Goal: Information Seeking & Learning: Understand process/instructions

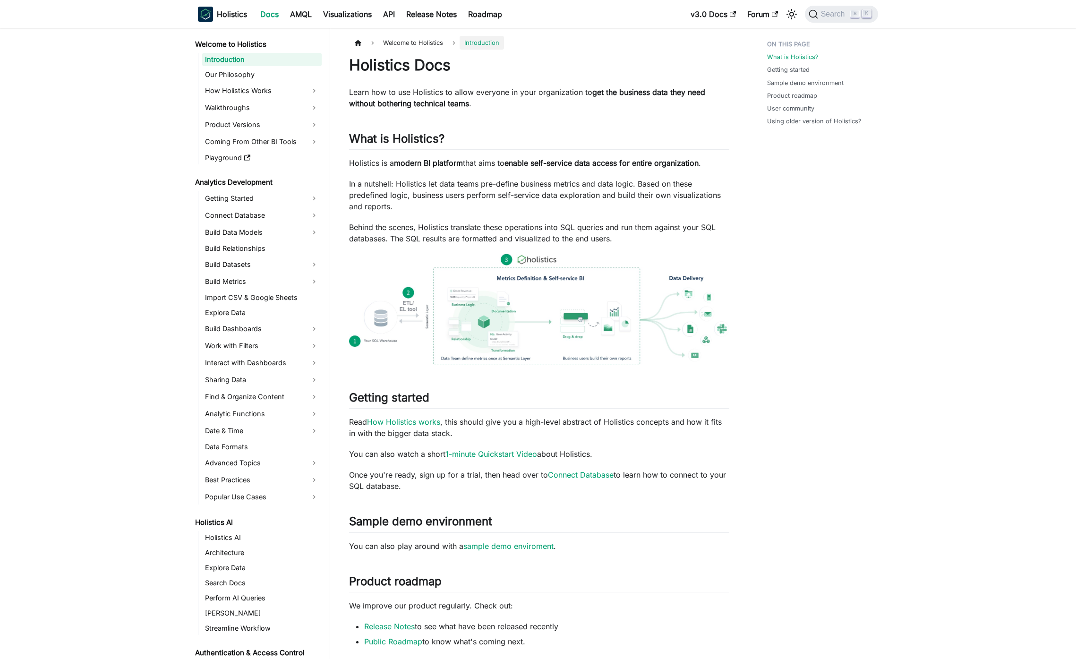
click at [667, 244] on main "Welcome to Holistics Introduction On this page Holistics Docs Learn how to use …" at bounding box center [703, 509] width 746 height 963
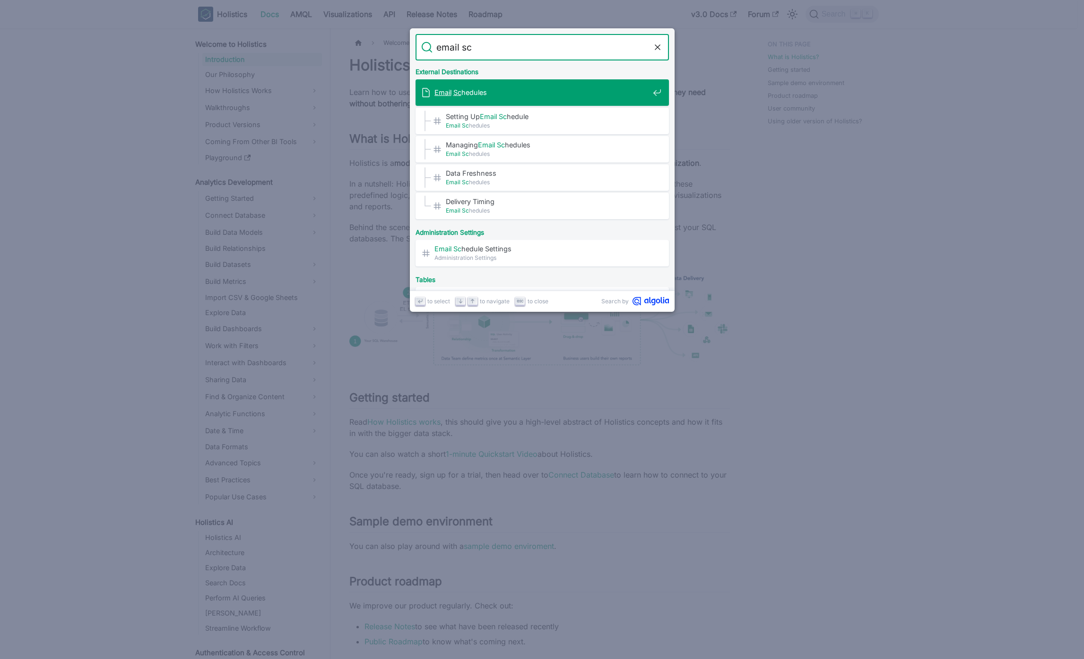
type input "email sch"
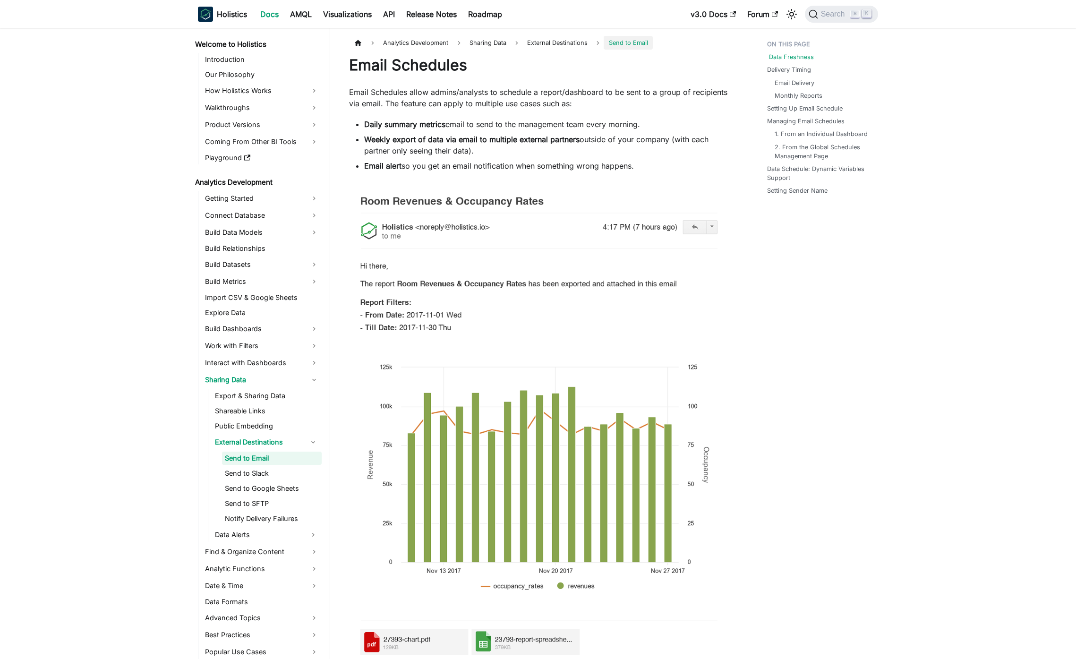
click at [667, 58] on link "Data Freshness" at bounding box center [791, 56] width 45 height 9
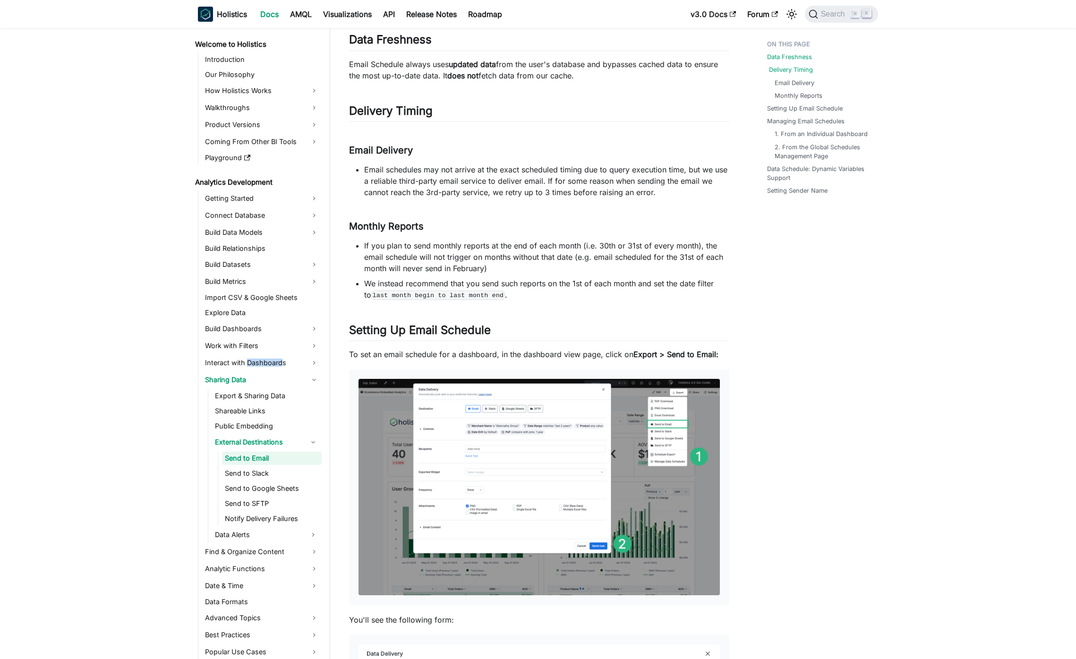
click at [667, 73] on link "Delivery Timing" at bounding box center [791, 69] width 44 height 9
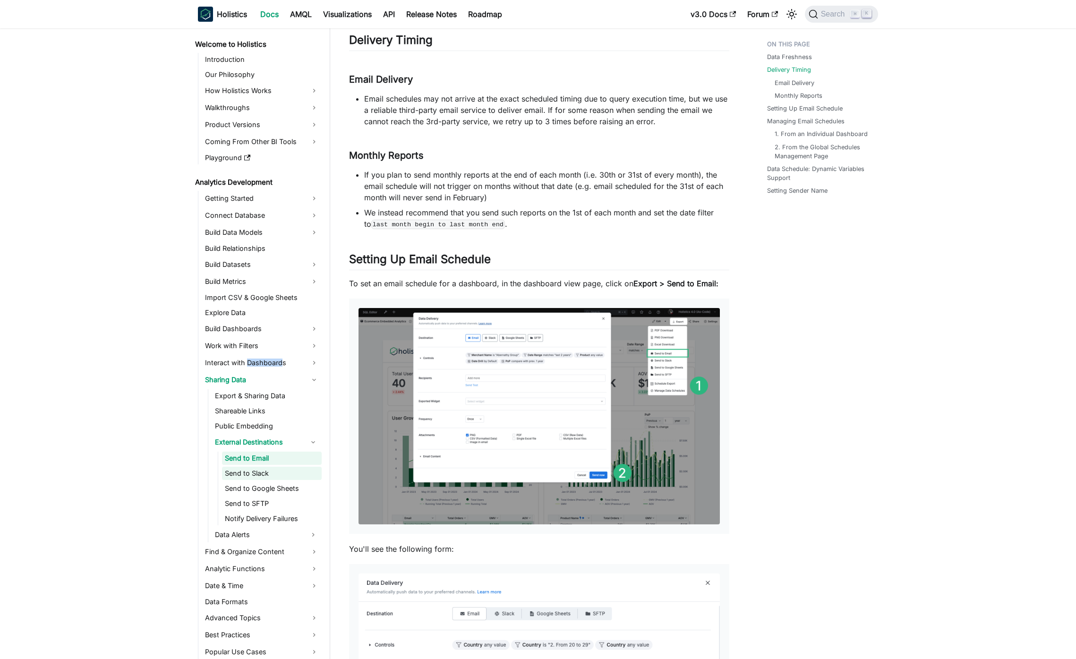
click at [266, 474] on link "Send to Slack" at bounding box center [272, 473] width 100 height 13
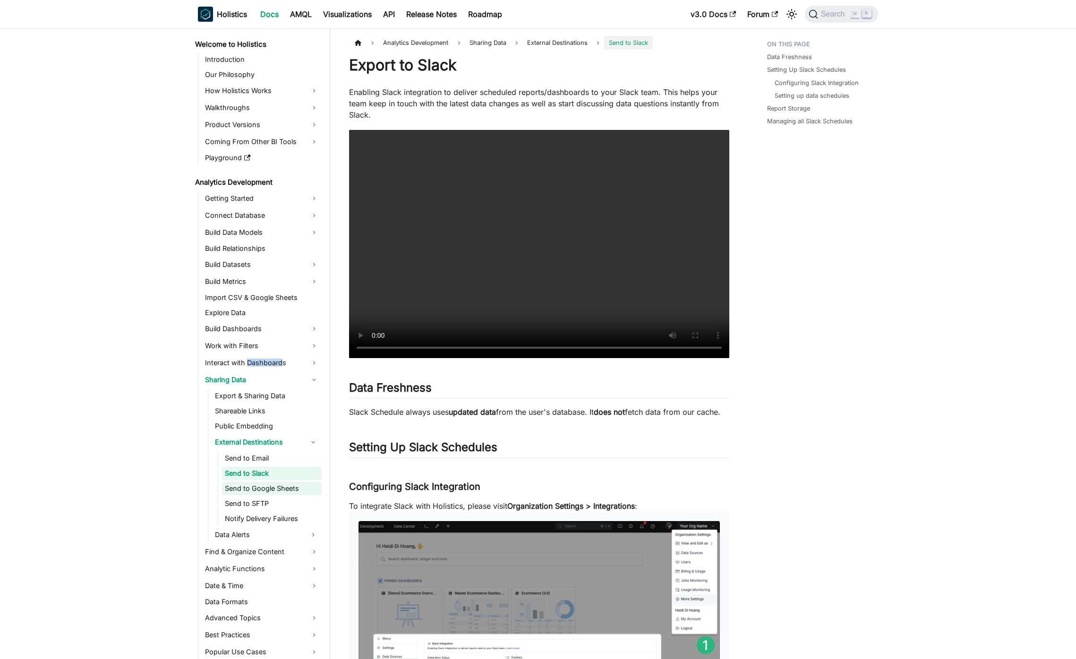
click at [282, 474] on link "Send to Google Sheets" at bounding box center [272, 488] width 100 height 13
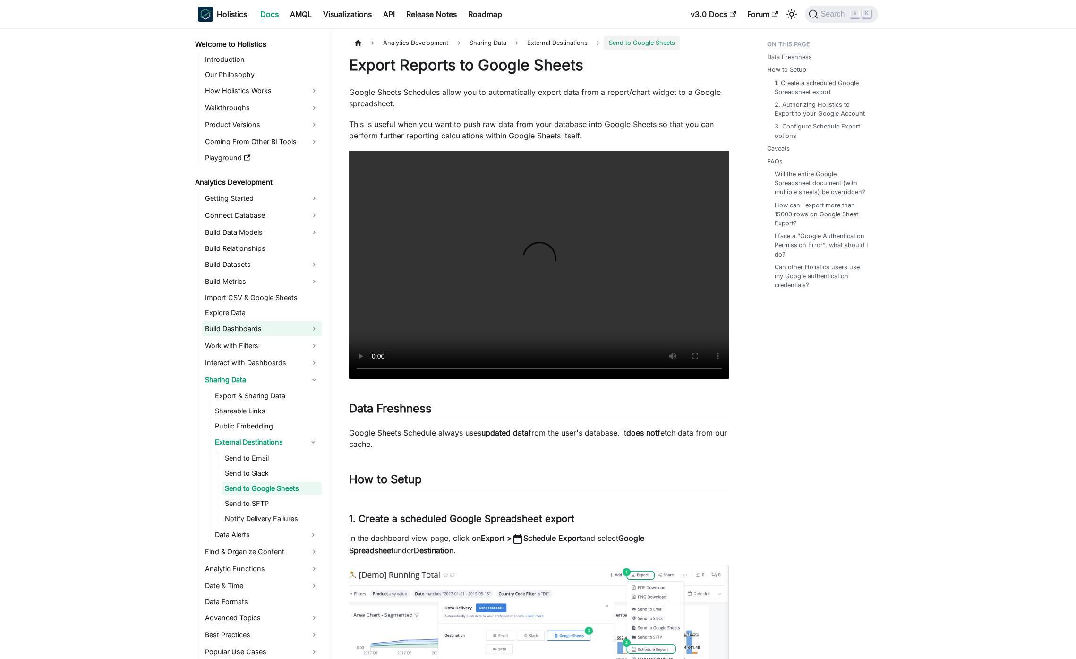
scroll to position [889, 0]
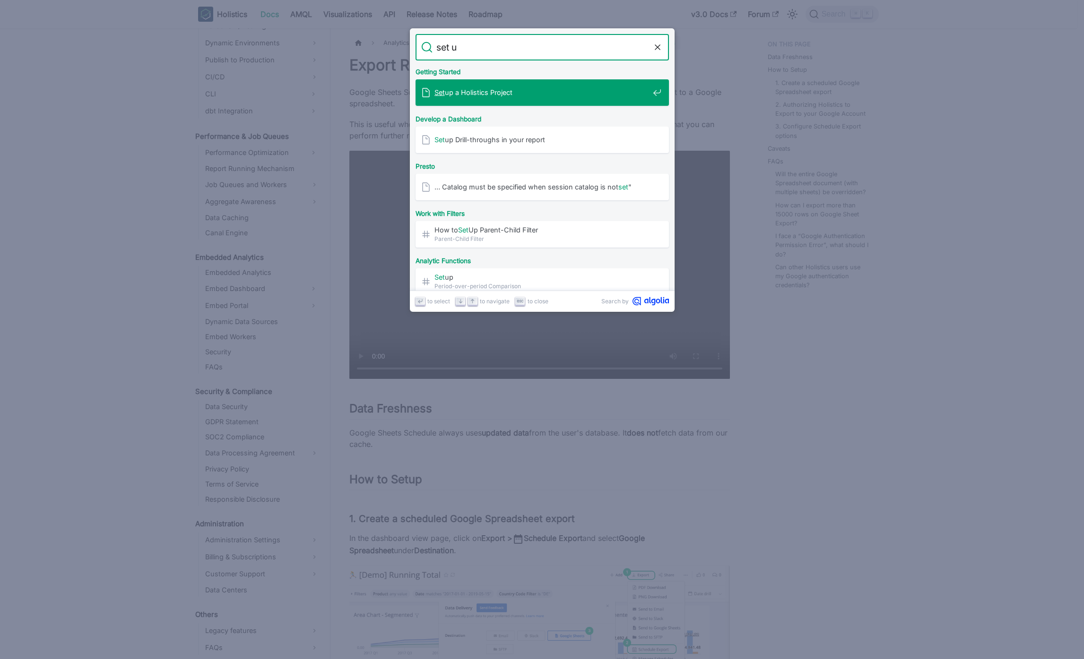
type input "set up"
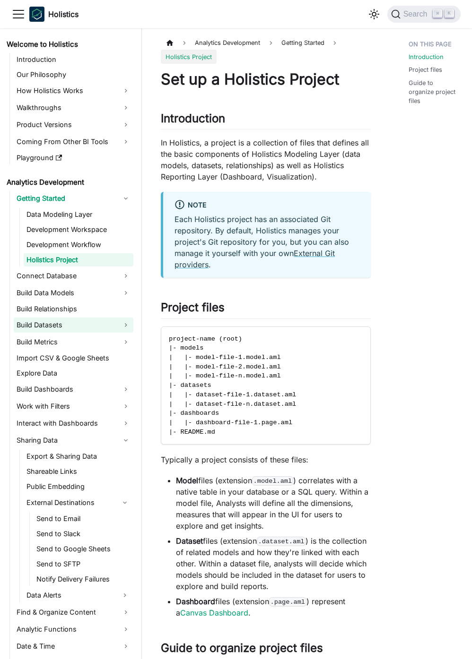
scroll to position [229, 0]
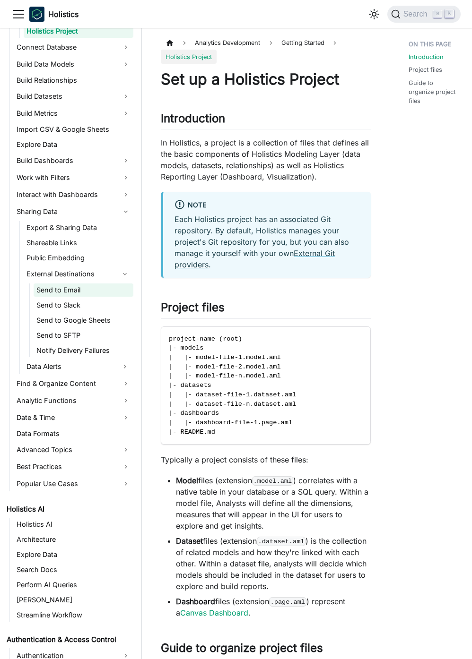
click at [77, 293] on link "Send to Email" at bounding box center [84, 290] width 100 height 13
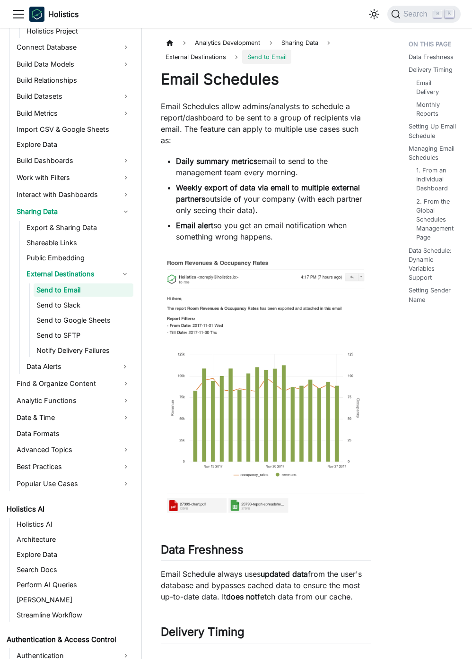
click at [259, 112] on p "Email Schedules allow admins/analysts to schedule a report/dashboard to be sent…" at bounding box center [266, 123] width 210 height 45
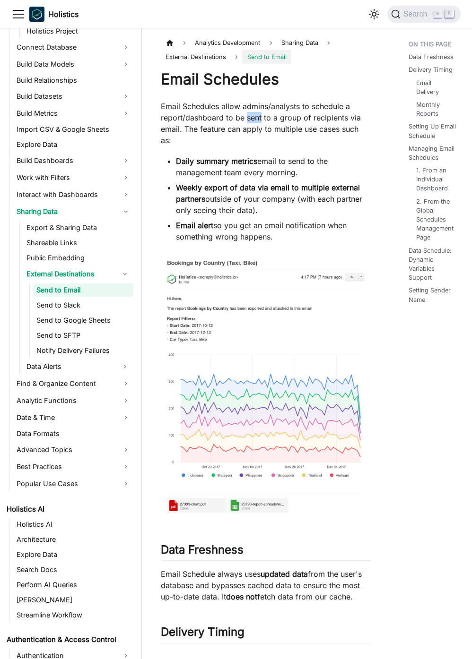
click at [259, 112] on p "Email Schedules allow admins/analysts to schedule a report/dashboard to be sent…" at bounding box center [266, 123] width 210 height 45
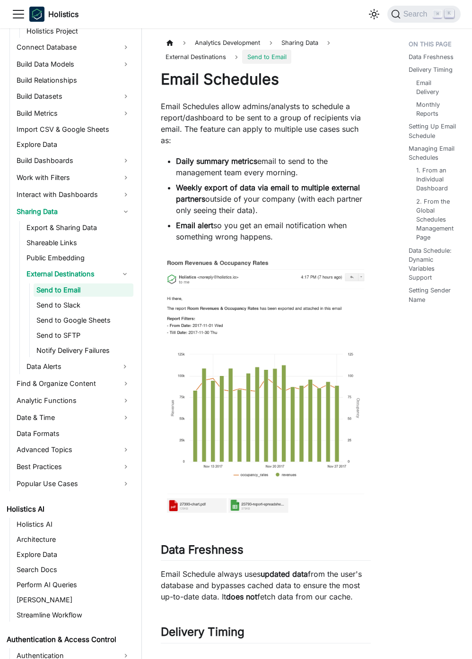
click at [168, 115] on p "Email Schedules allow admins/analysts to schedule a report/dashboard to be sent…" at bounding box center [266, 123] width 210 height 45
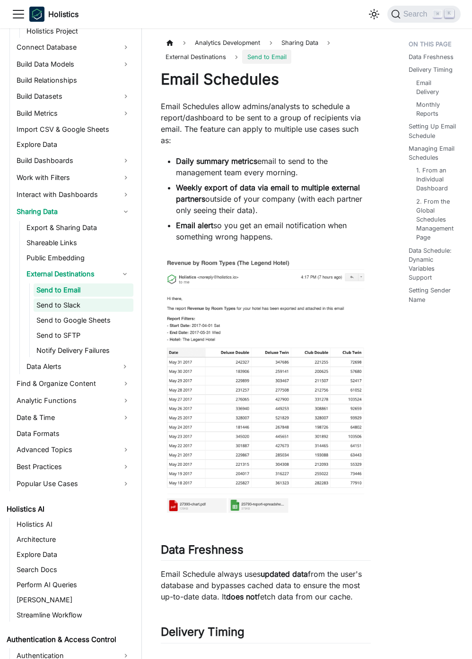
click at [79, 299] on link "Send to Slack" at bounding box center [84, 305] width 100 height 13
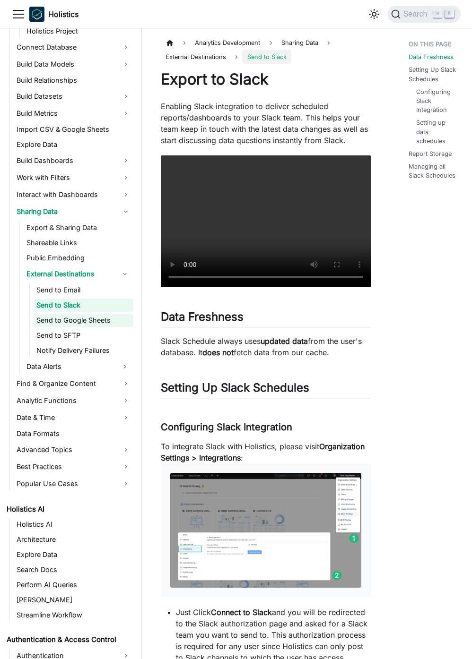
click at [90, 322] on link "Send to Google Sheets" at bounding box center [84, 320] width 100 height 13
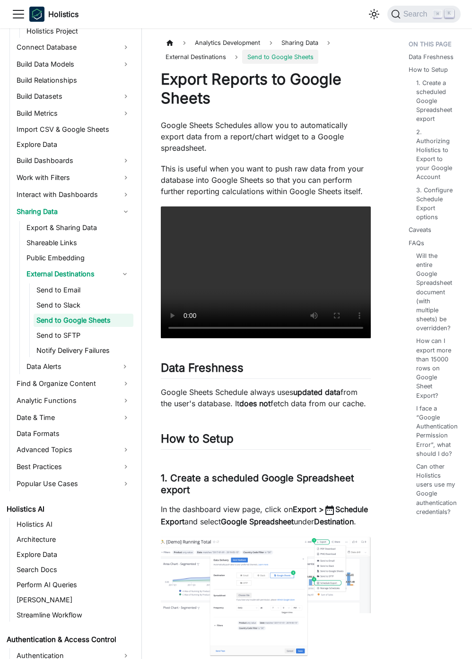
click at [86, 344] on ul "Send to Email Send to Slack Send to Google Sheets Send to SFTP Notify Delivery …" at bounding box center [81, 321] width 104 height 74
